Goal: Find specific page/section: Find specific page/section

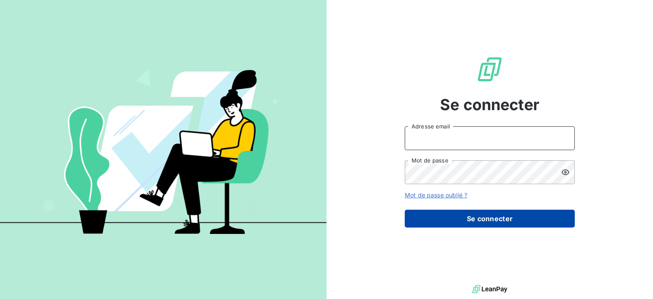
type input "[EMAIL_ADDRESS][PERSON_NAME][DOMAIN_NAME]"
click at [499, 217] on button "Se connecter" at bounding box center [489, 218] width 170 height 18
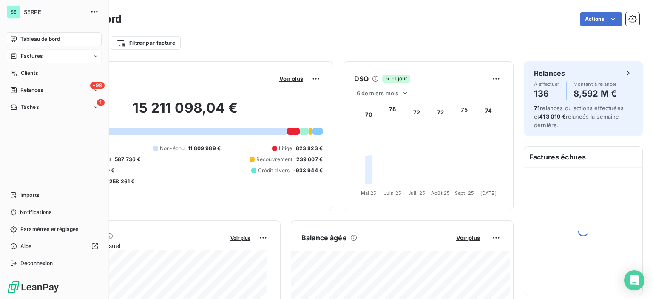
click at [41, 59] on span "Factures" at bounding box center [32, 56] width 22 height 8
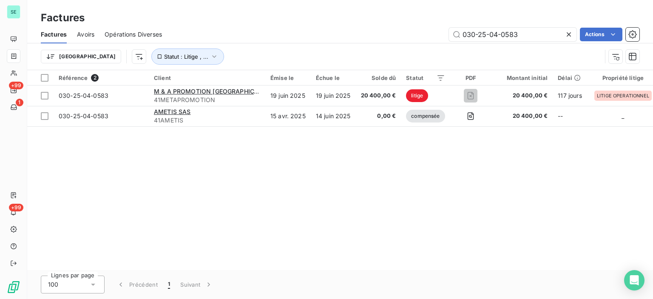
drag, startPoint x: 526, startPoint y: 34, endPoint x: 422, endPoint y: 33, distance: 104.5
click at [422, 33] on div "030-25-04-0583 Actions" at bounding box center [405, 35] width 467 height 14
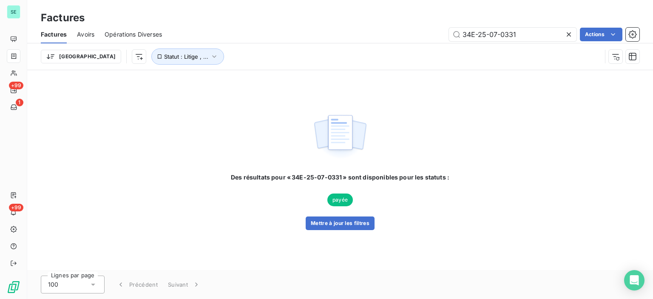
type input "34E-25-07-0331"
click at [340, 201] on span "payée" at bounding box center [339, 199] width 25 height 13
click at [331, 220] on button "Mettre à jour les filtres" at bounding box center [339, 223] width 69 height 14
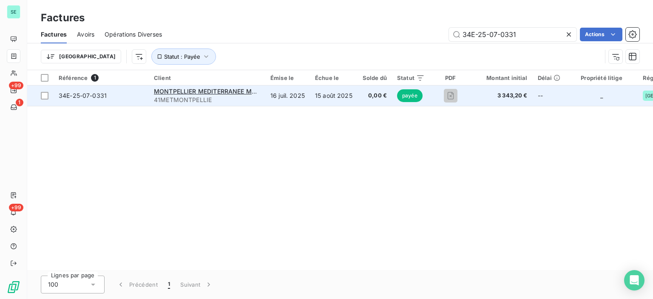
click at [164, 102] on span "41METMONTPELLIE" at bounding box center [207, 100] width 106 height 8
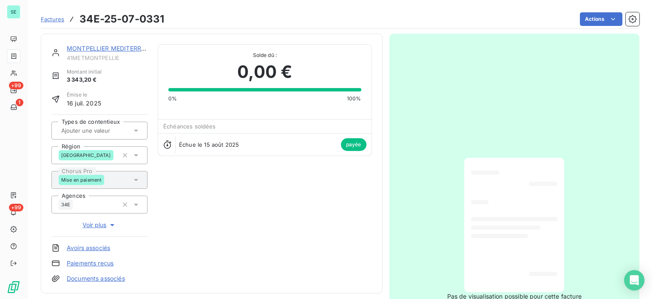
scroll to position [212, 0]
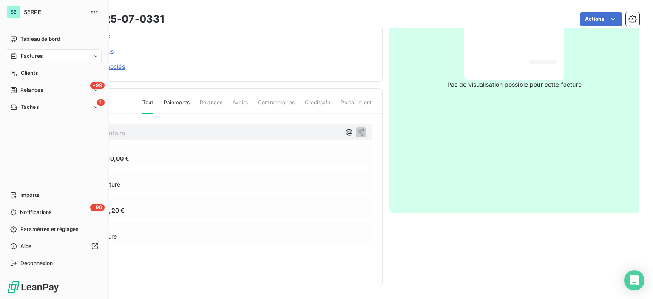
click at [33, 55] on span "Factures" at bounding box center [32, 56] width 22 height 8
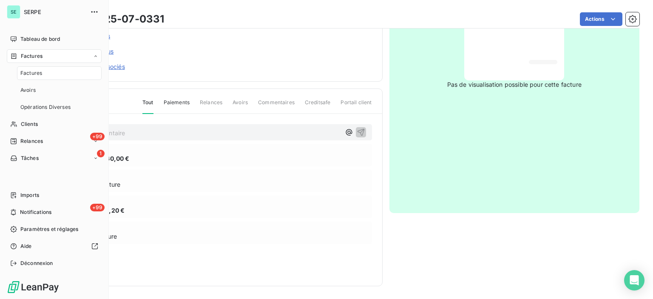
click at [41, 71] on span "Factures" at bounding box center [31, 73] width 22 height 8
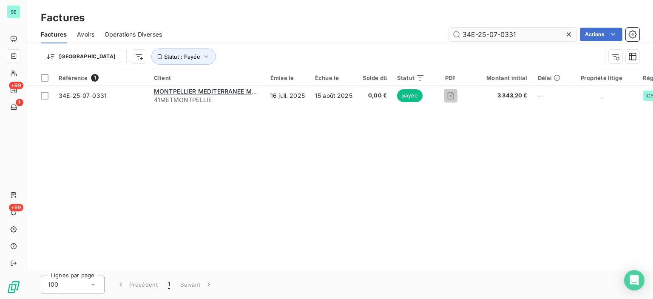
click at [517, 33] on input "34E-25-07-0331" at bounding box center [512, 35] width 127 height 14
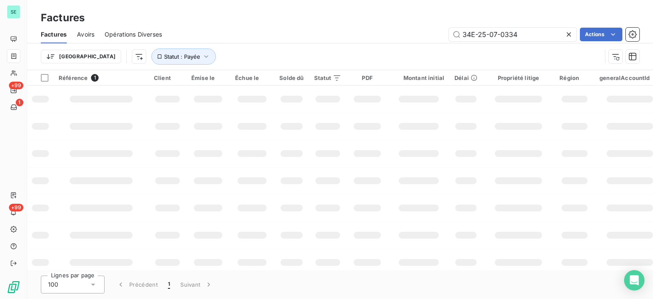
type input "34E-25-07-0334"
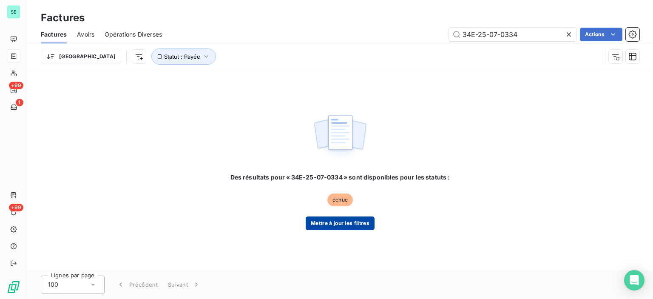
click at [331, 229] on button "Mettre à jour les filtres" at bounding box center [339, 223] width 69 height 14
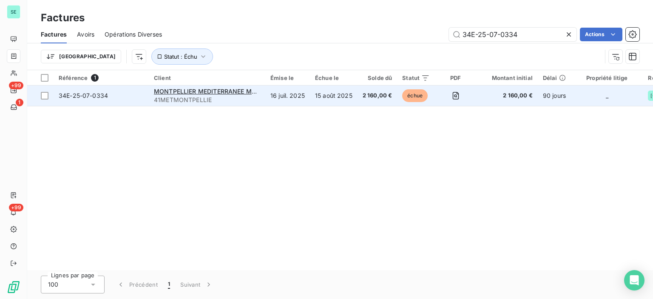
click at [185, 97] on span "41METMONTPELLIE" at bounding box center [207, 100] width 106 height 8
